Goal: Information Seeking & Learning: Check status

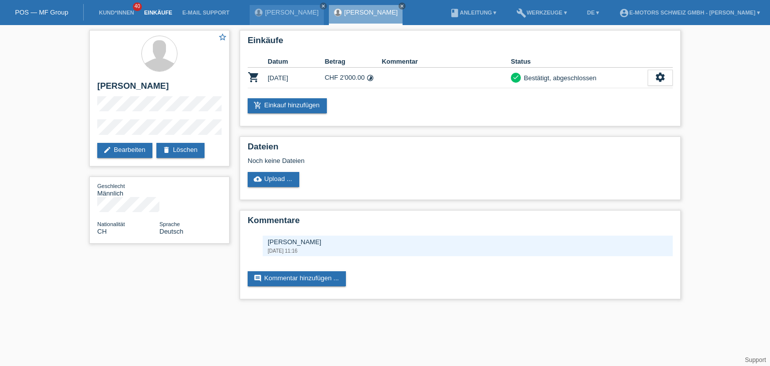
click at [160, 16] on link "Einkäufe" at bounding box center [158, 13] width 38 height 6
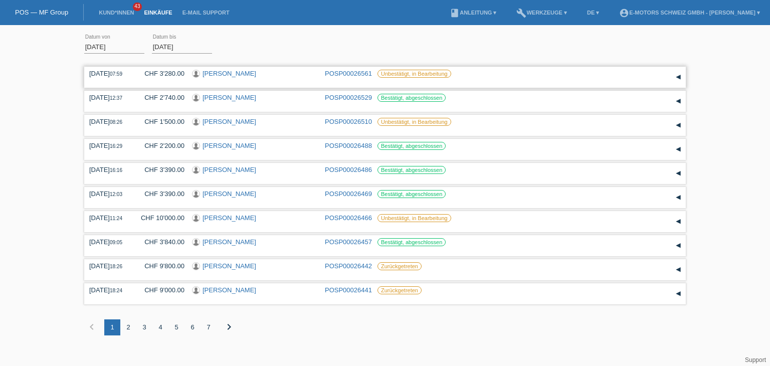
click at [244, 72] on link "Fabrizio Mannino" at bounding box center [229, 74] width 54 height 8
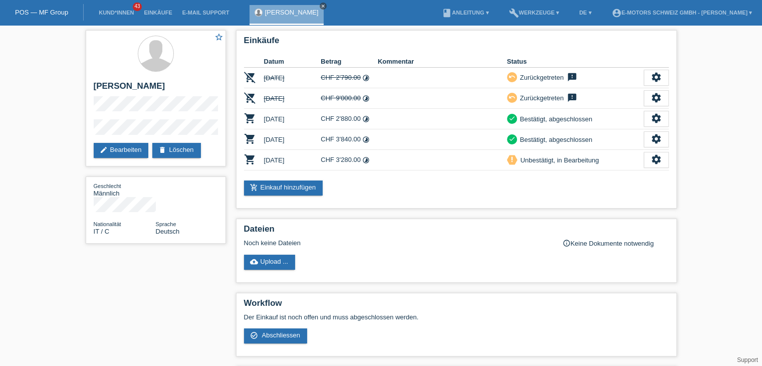
click at [321, 7] on icon "close" at bounding box center [323, 6] width 5 height 5
click at [168, 11] on link "Einkäufe" at bounding box center [158, 13] width 38 height 6
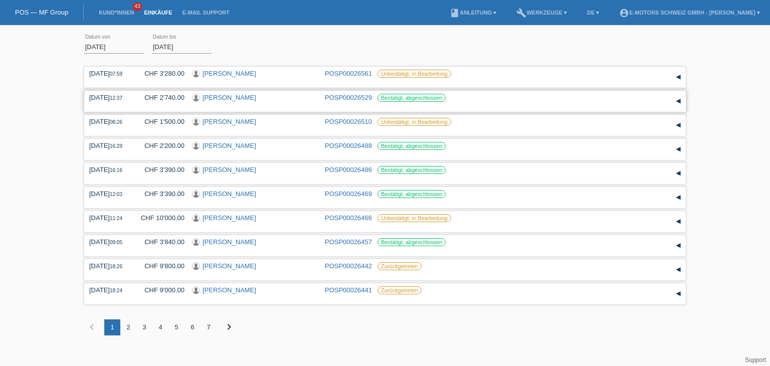
click at [246, 100] on link "[PERSON_NAME]" at bounding box center [229, 98] width 54 height 8
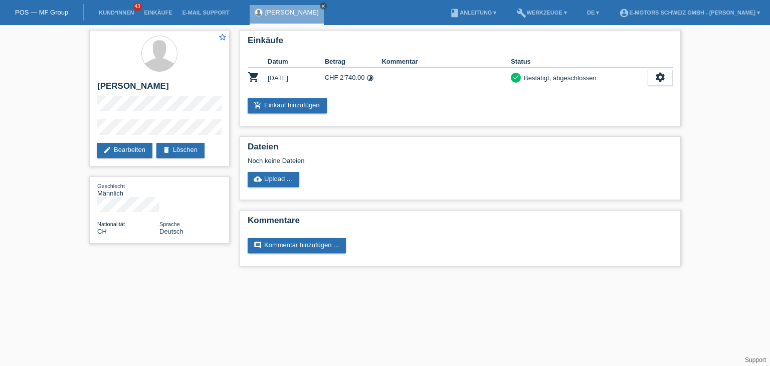
click at [322, 6] on icon "close" at bounding box center [323, 6] width 5 height 5
click at [155, 13] on link "Einkäufe" at bounding box center [158, 13] width 38 height 6
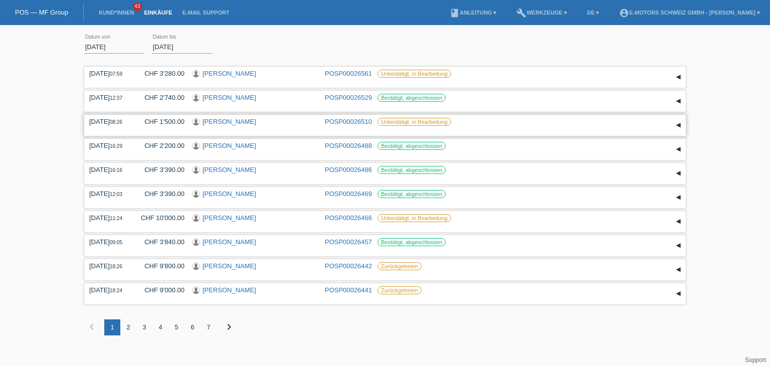
click at [219, 123] on link "[PERSON_NAME]" at bounding box center [229, 122] width 54 height 8
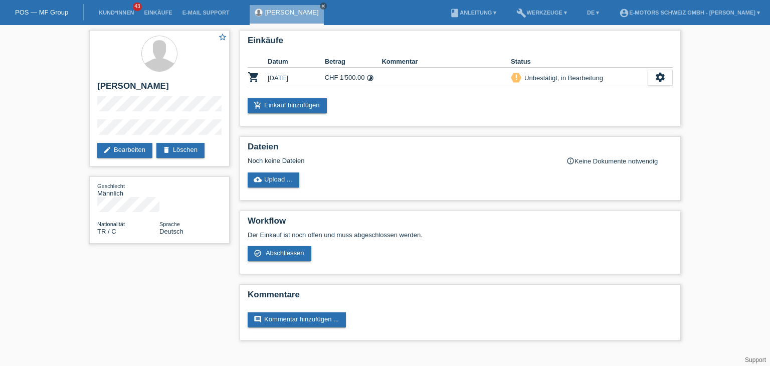
click at [321, 7] on icon "close" at bounding box center [323, 6] width 5 height 5
click at [163, 12] on link "Einkäufe" at bounding box center [158, 13] width 38 height 6
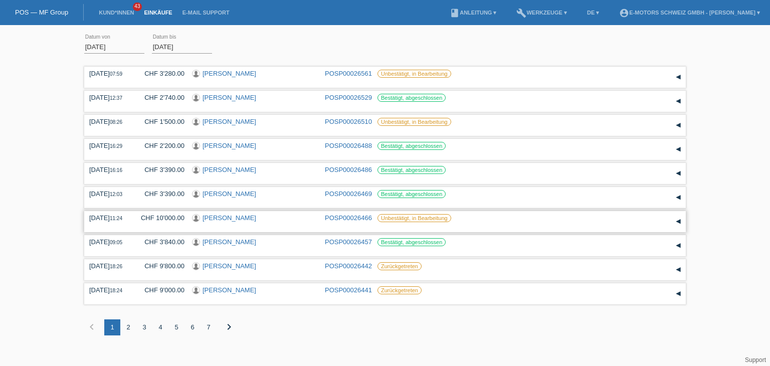
click at [231, 219] on link "Thomas Lang" at bounding box center [229, 218] width 54 height 8
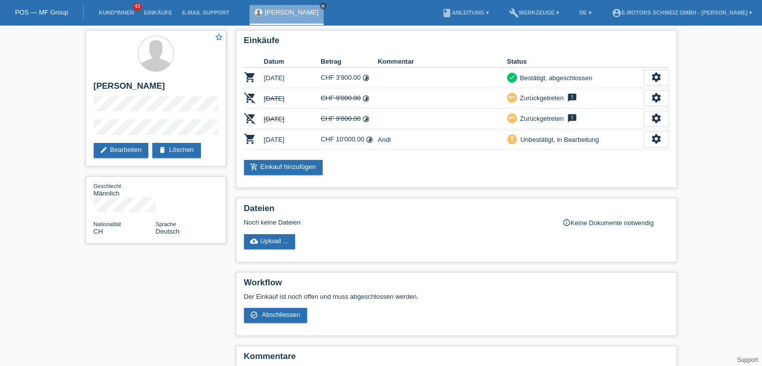
click at [321, 8] on icon "close" at bounding box center [323, 6] width 5 height 5
click at [159, 13] on link "Einkäufe" at bounding box center [158, 13] width 38 height 6
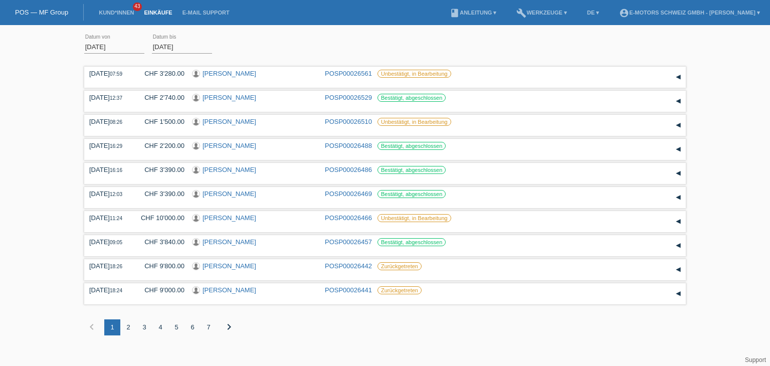
click at [129, 329] on div "2" at bounding box center [128, 327] width 16 height 16
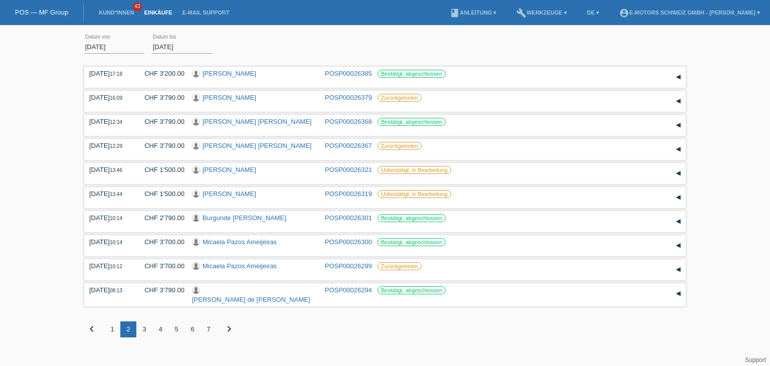
click at [145, 330] on div "3" at bounding box center [144, 329] width 16 height 16
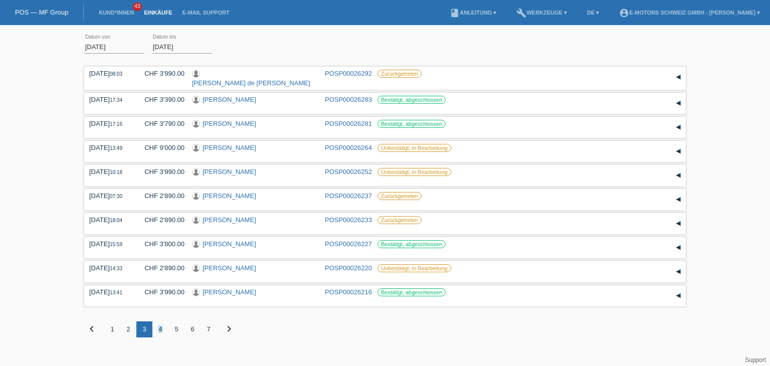
click at [158, 334] on div "4" at bounding box center [160, 329] width 16 height 16
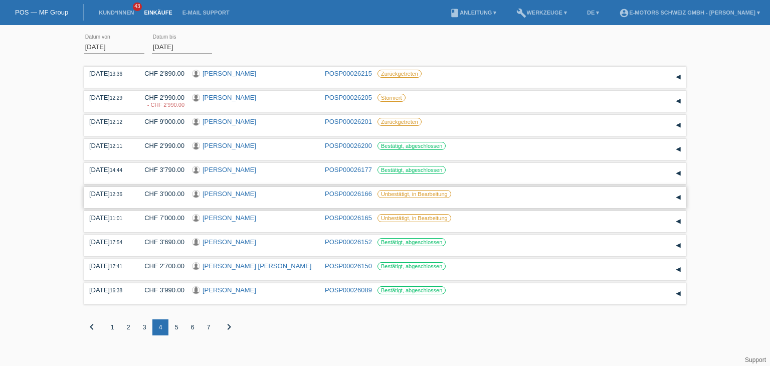
click at [246, 196] on link "Ljubomir Jovanovic" at bounding box center [229, 194] width 54 height 8
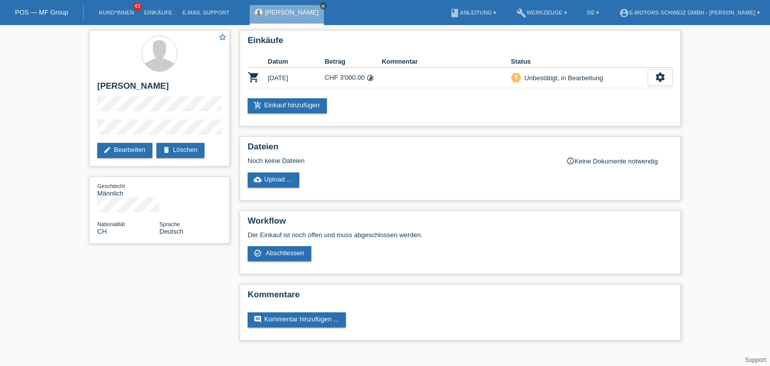
click at [326, 7] on icon "close" at bounding box center [323, 6] width 5 height 5
click at [164, 12] on link "Einkäufe" at bounding box center [158, 13] width 38 height 6
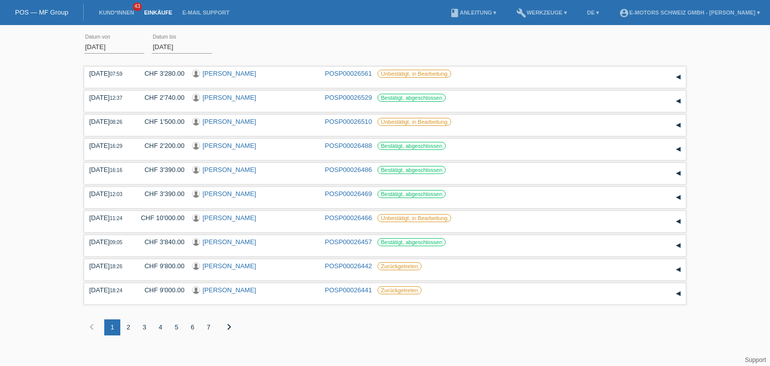
click at [159, 333] on div "4" at bounding box center [160, 327] width 16 height 16
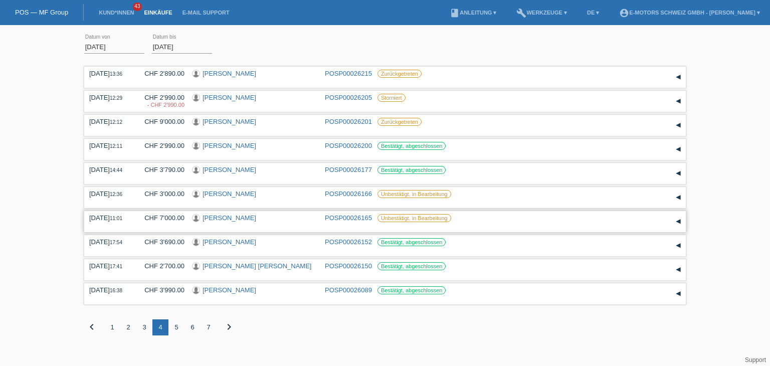
click at [213, 218] on link "Ali Aliu" at bounding box center [229, 218] width 54 height 8
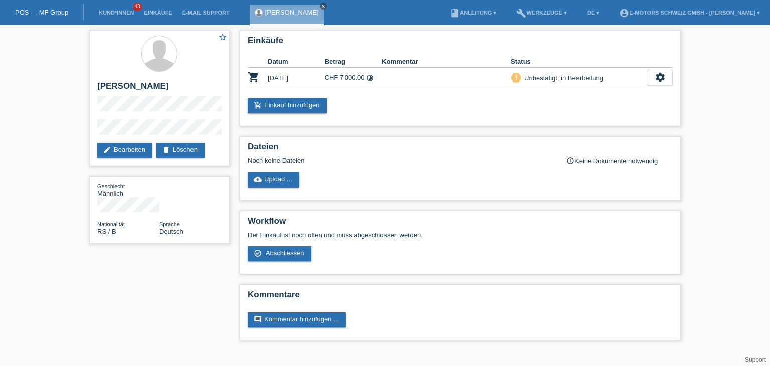
click at [320, 7] on link "close" at bounding box center [323, 6] width 7 height 7
click at [163, 13] on link "Einkäufe" at bounding box center [158, 13] width 38 height 6
